Goal: Find specific page/section: Find specific page/section

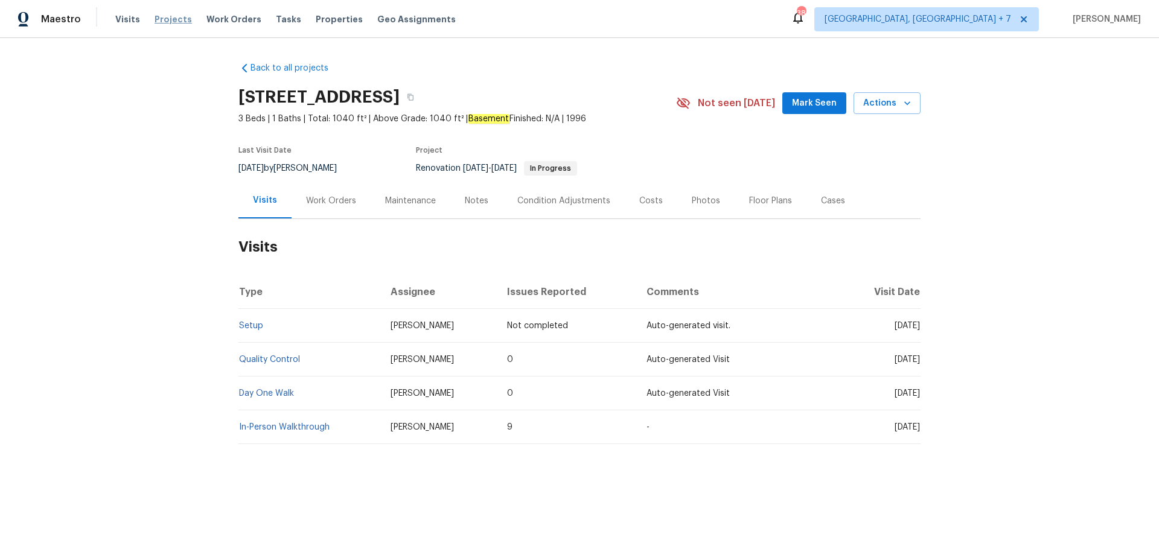
click at [176, 18] on span "Projects" at bounding box center [173, 19] width 37 height 12
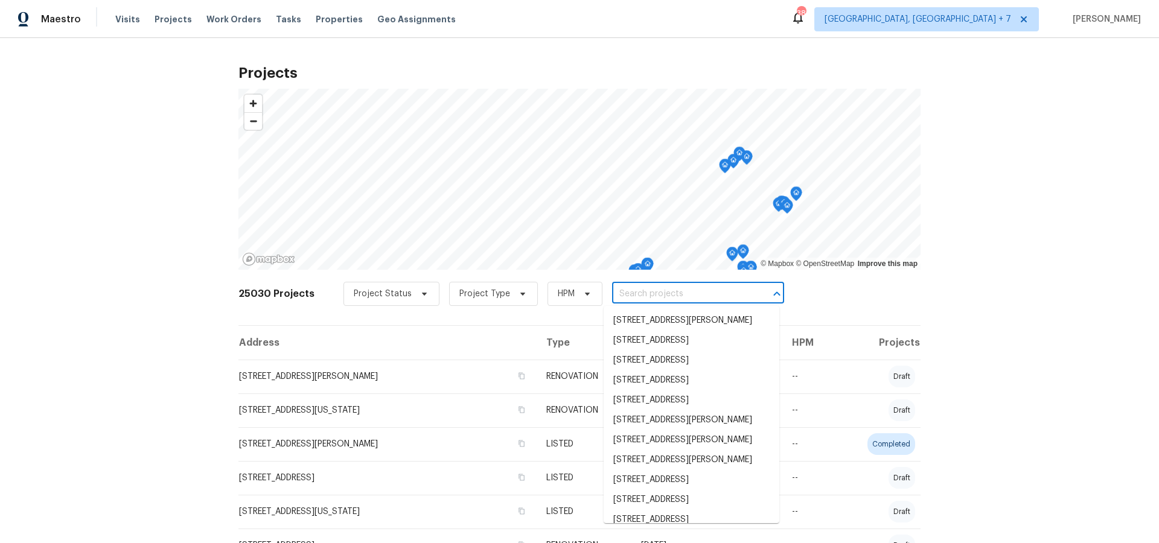
click at [640, 296] on input "text" at bounding box center [681, 294] width 138 height 19
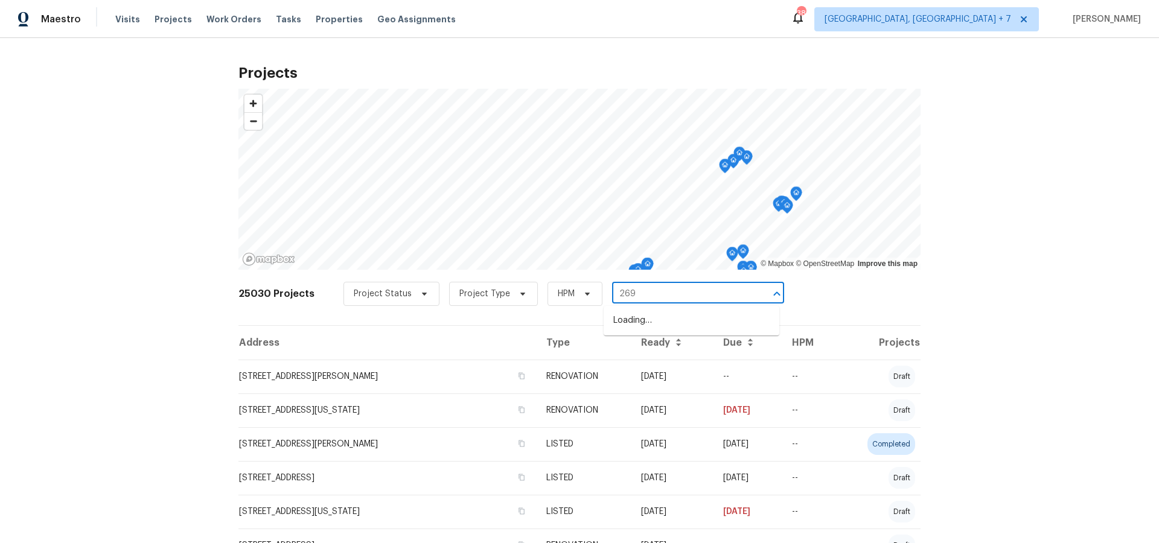
type input "2698"
click at [655, 391] on li "[STREET_ADDRESS]" at bounding box center [692, 381] width 176 height 20
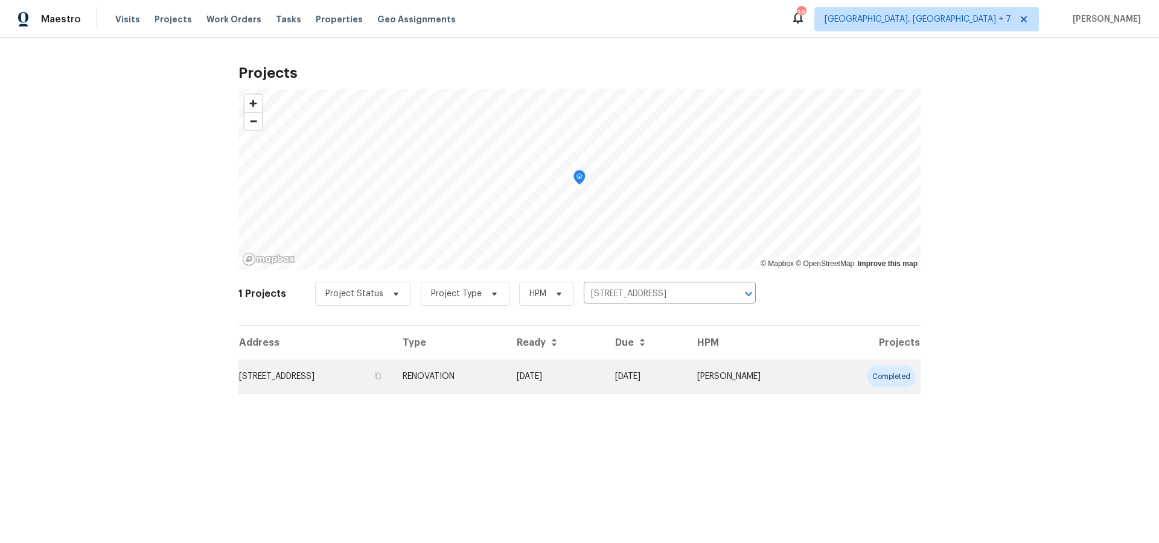
click at [302, 385] on td "[STREET_ADDRESS]" at bounding box center [315, 377] width 155 height 34
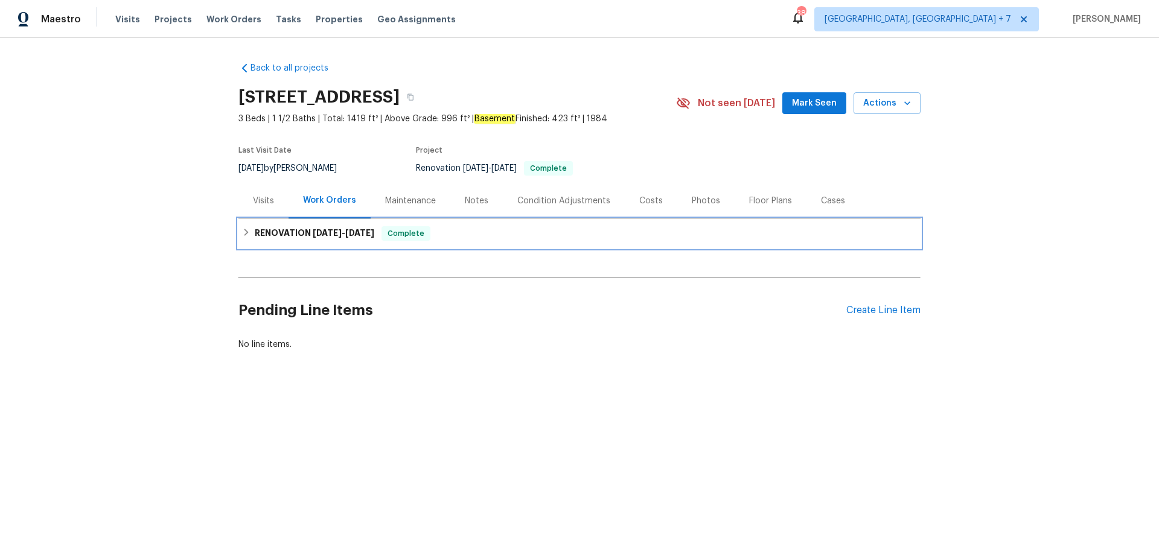
click at [299, 231] on h6 "RENOVATION [DATE] - [DATE]" at bounding box center [315, 233] width 120 height 14
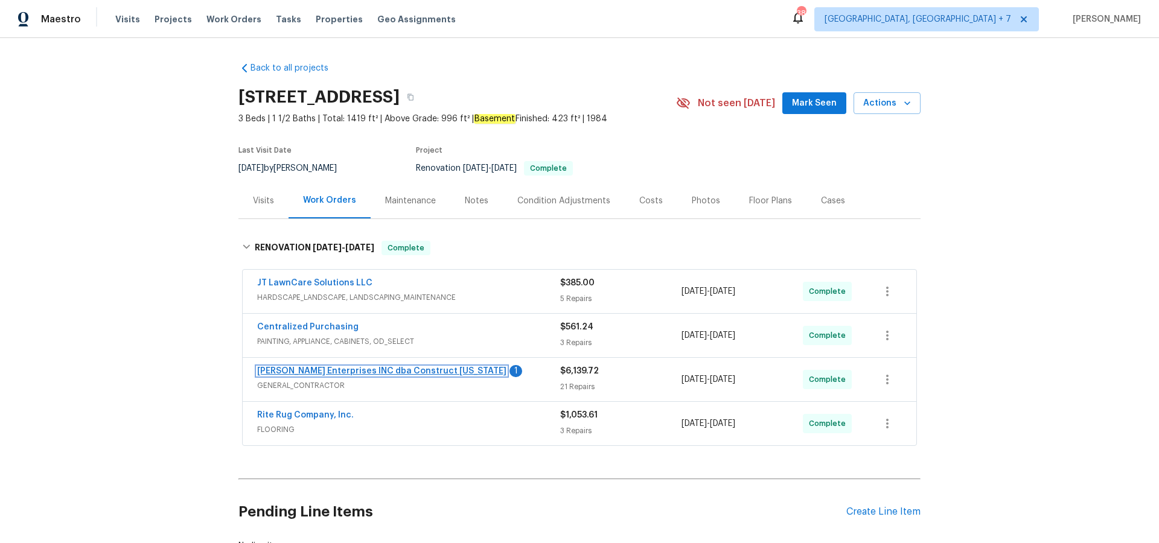
click at [299, 369] on link "[PERSON_NAME] Enterprises INC dba Construct [US_STATE]" at bounding box center [381, 371] width 249 height 8
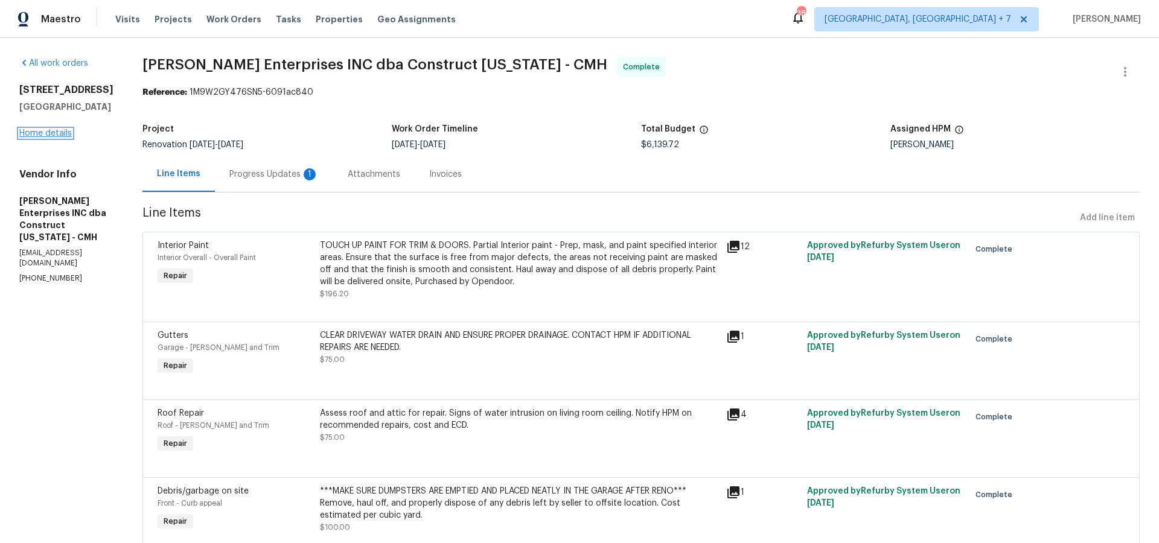
click at [28, 130] on link "Home details" at bounding box center [45, 133] width 53 height 8
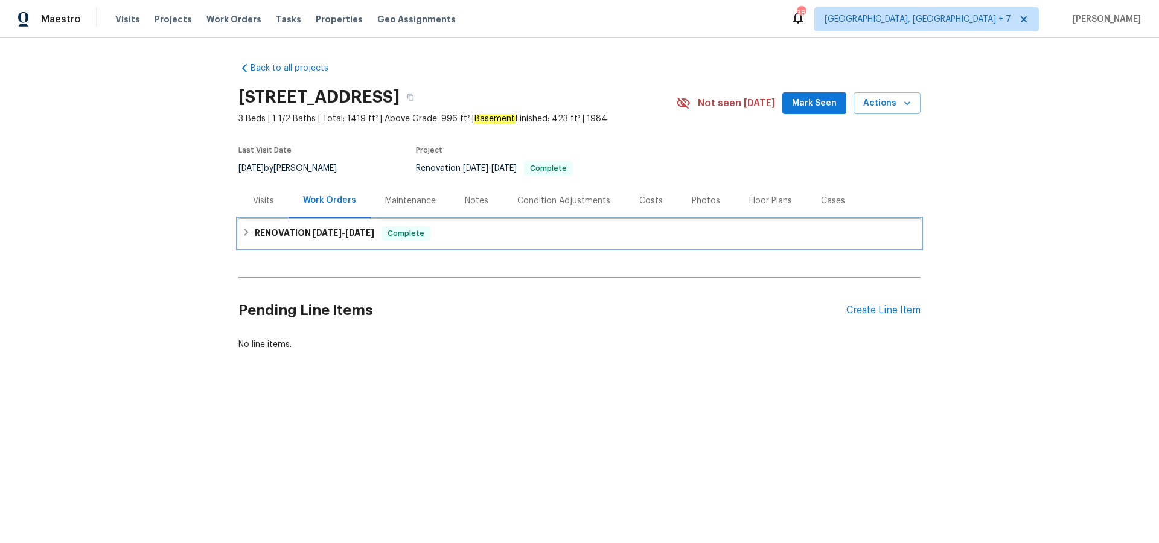
click at [288, 234] on h6 "RENOVATION [DATE] - [DATE]" at bounding box center [315, 233] width 120 height 14
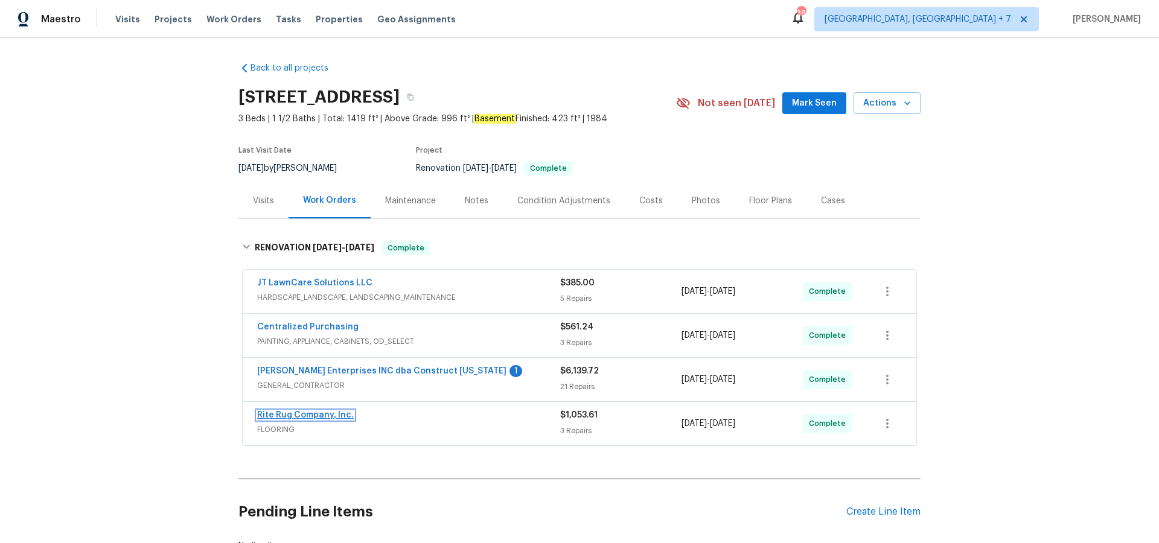
click at [317, 415] on link "Rite Rug Company, Inc." at bounding box center [305, 415] width 97 height 8
